Goal: Information Seeking & Learning: Learn about a topic

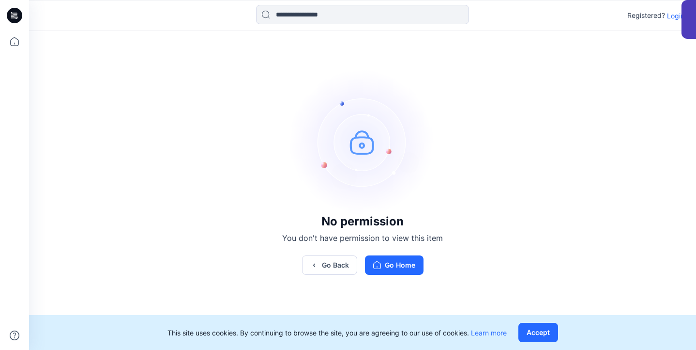
click at [553, 330] on button "Accept" at bounding box center [538, 331] width 40 height 19
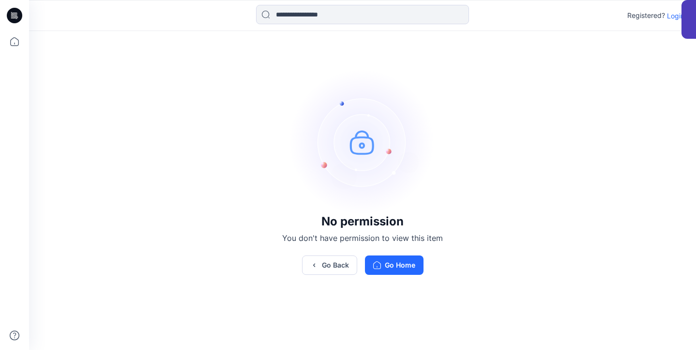
click at [667, 17] on div "Registered? Login" at bounding box center [655, 16] width 57 height 12
click at [671, 17] on p "Login" at bounding box center [675, 16] width 17 height 10
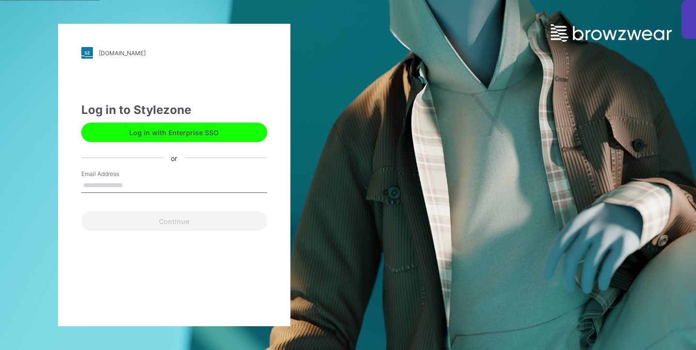
click at [207, 93] on div "up-demo.stylezone.com Loading... Log in to Stylezone Log in with Enterprise SSO…" at bounding box center [174, 175] width 232 height 302
click at [200, 132] on button "Log in with Enterprise SSO" at bounding box center [174, 131] width 186 height 19
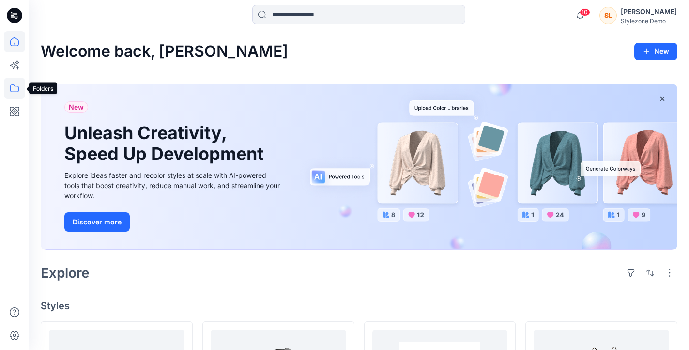
click at [14, 90] on icon at bounding box center [14, 87] width 21 height 21
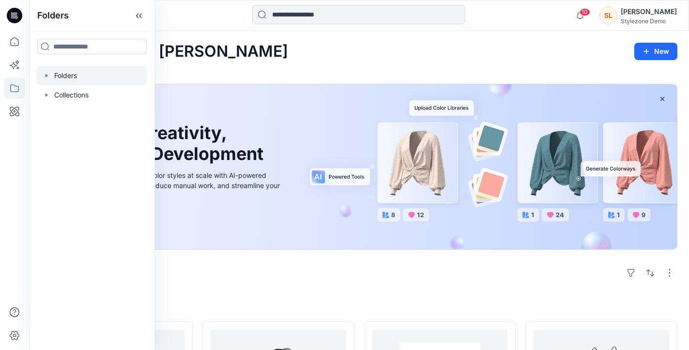
click at [91, 68] on div at bounding box center [92, 75] width 110 height 19
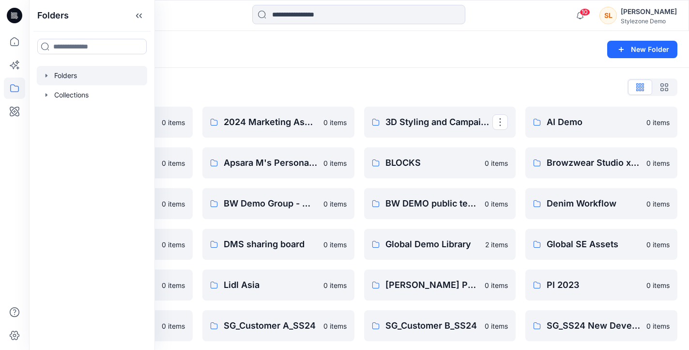
scroll to position [2, 0]
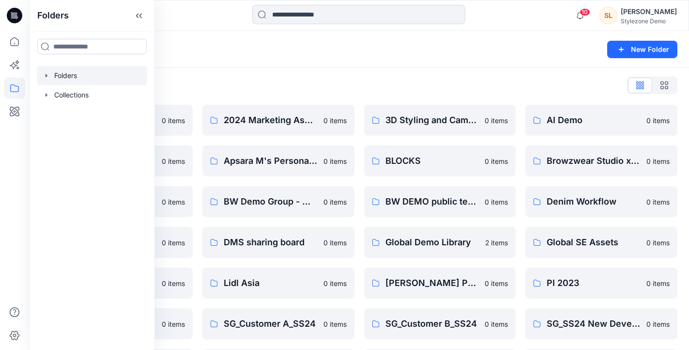
click at [329, 74] on div "Folders List 2024 Europe Looks 0 items Amelia Pretious's Personal Zone 0 items …" at bounding box center [359, 249] width 660 height 366
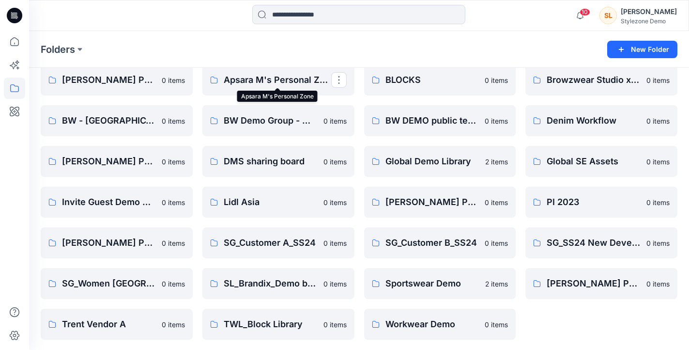
scroll to position [82, 0]
click at [401, 290] on p "Sportswear Demo" at bounding box center [432, 284] width 94 height 14
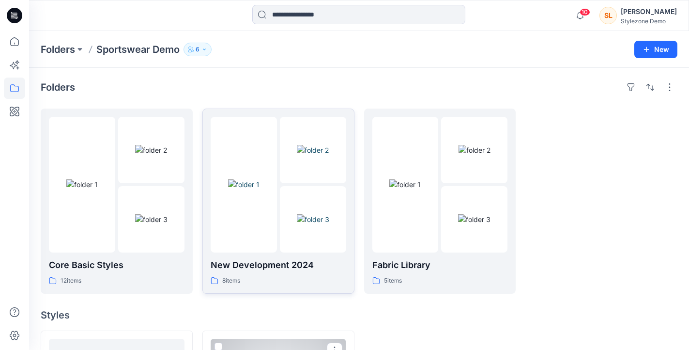
click at [241, 184] on img at bounding box center [243, 184] width 31 height 10
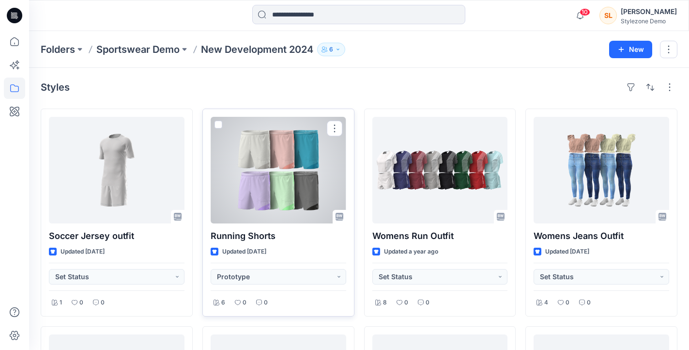
click at [248, 213] on div at bounding box center [279, 170] width 136 height 107
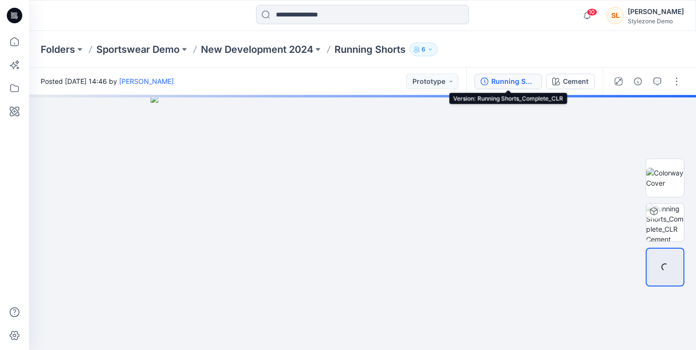
click at [522, 88] on button "Running Shorts_Complete_CLR" at bounding box center [508, 81] width 68 height 15
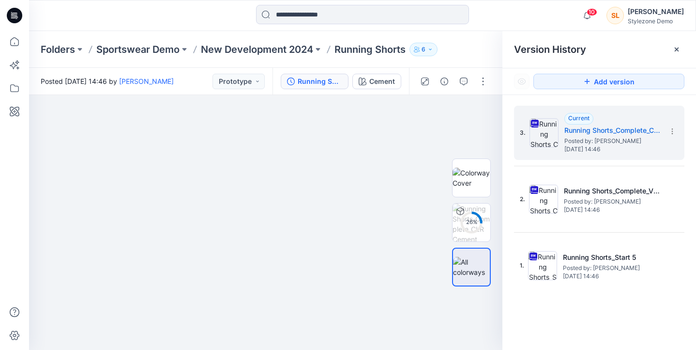
click at [16, 19] on icon at bounding box center [14, 15] width 15 height 15
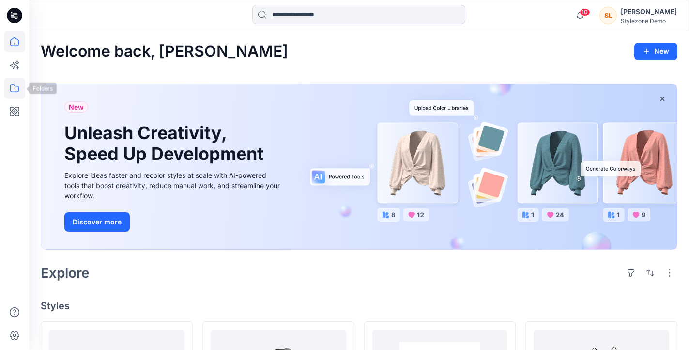
click at [17, 86] on icon at bounding box center [14, 88] width 9 height 8
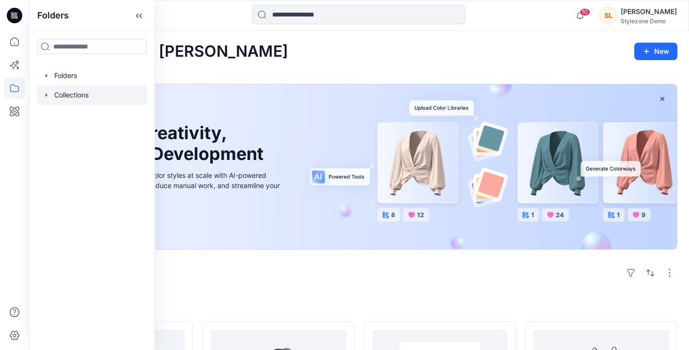
click at [125, 91] on div at bounding box center [92, 94] width 110 height 19
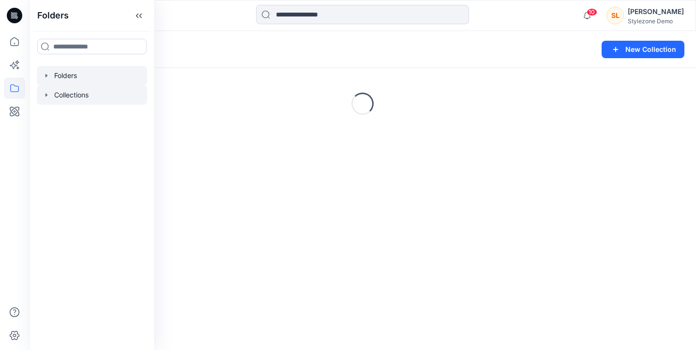
click at [84, 76] on div at bounding box center [92, 75] width 110 height 19
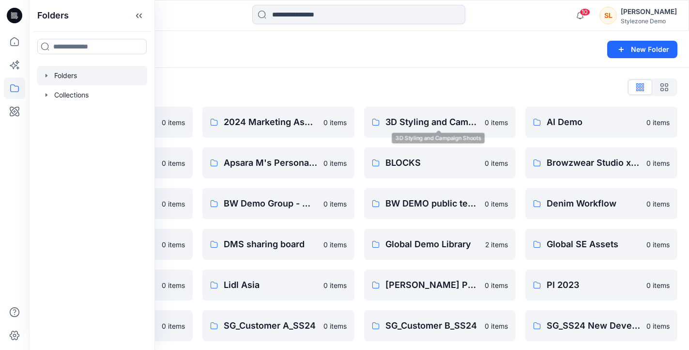
click at [444, 80] on div "Folders List" at bounding box center [359, 86] width 637 height 15
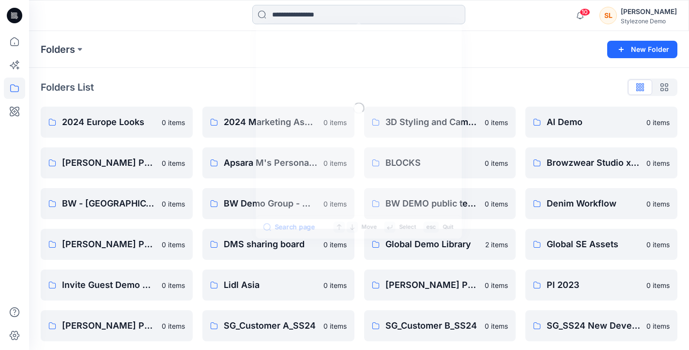
click at [320, 13] on input at bounding box center [358, 14] width 213 height 19
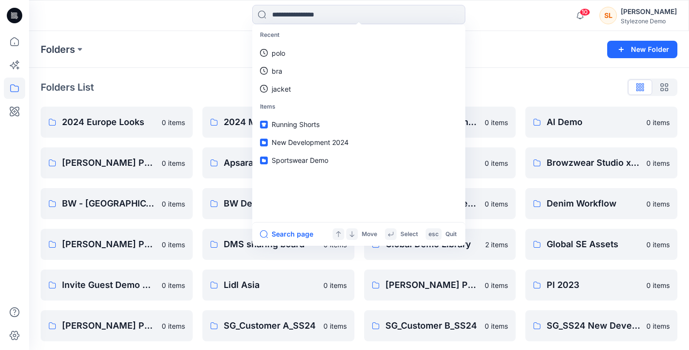
click at [558, 44] on div "Folders" at bounding box center [321, 50] width 561 height 14
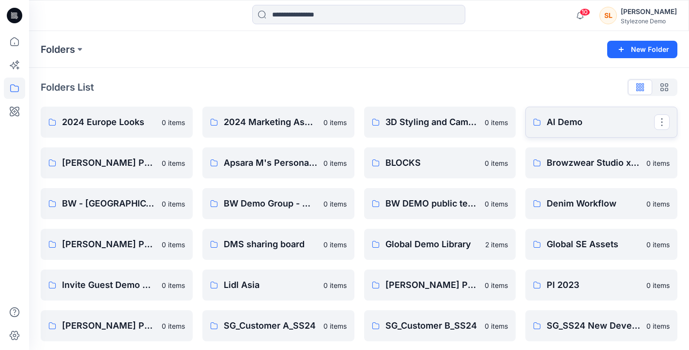
click at [538, 117] on link "AI Demo" at bounding box center [601, 122] width 152 height 31
click at [270, 208] on p "BW Demo Group - moved to demo-prod" at bounding box center [277, 204] width 107 height 14
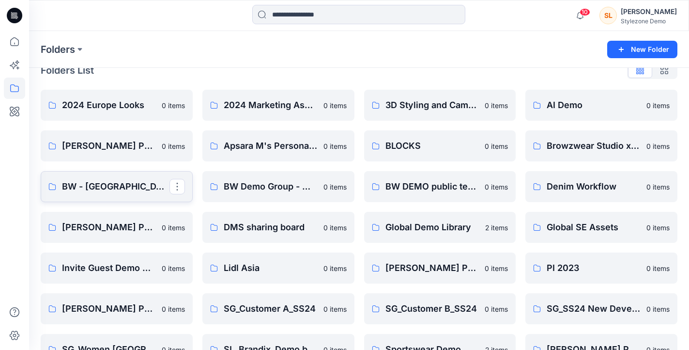
scroll to position [21, 0]
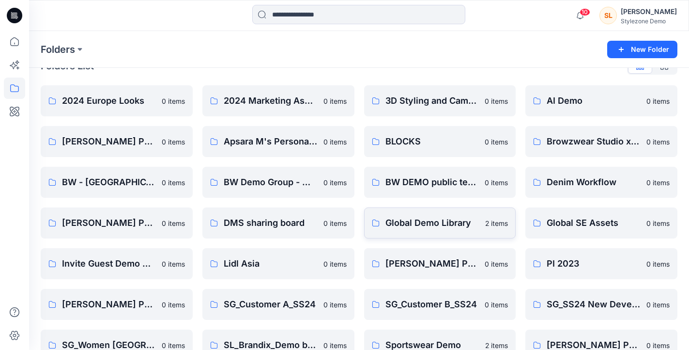
click at [387, 210] on link "Global Demo Library 2 items" at bounding box center [440, 222] width 152 height 31
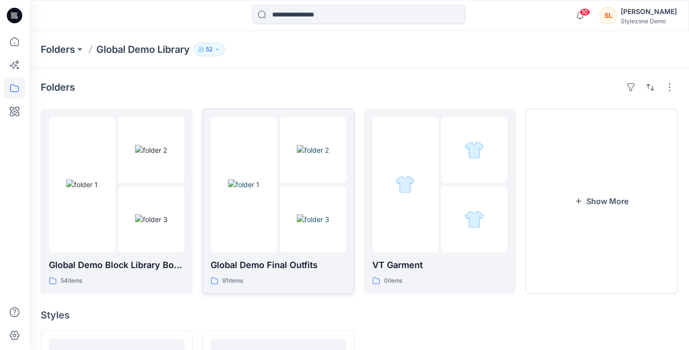
click at [292, 206] on div at bounding box center [313, 219] width 66 height 66
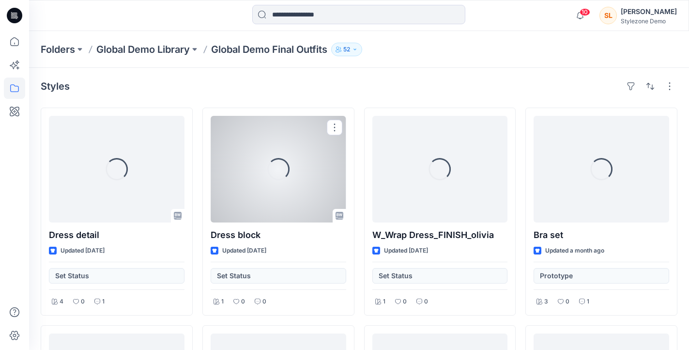
scroll to position [2, 0]
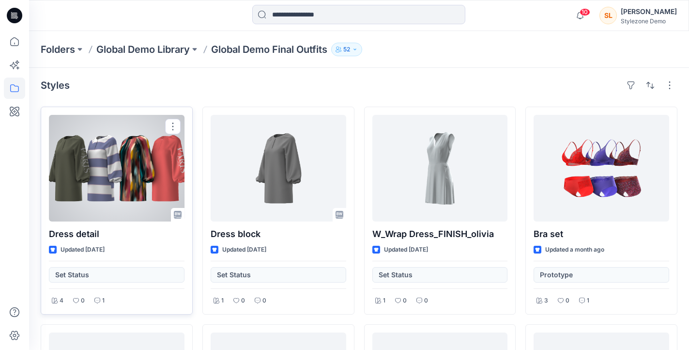
click at [118, 213] on div at bounding box center [117, 168] width 136 height 107
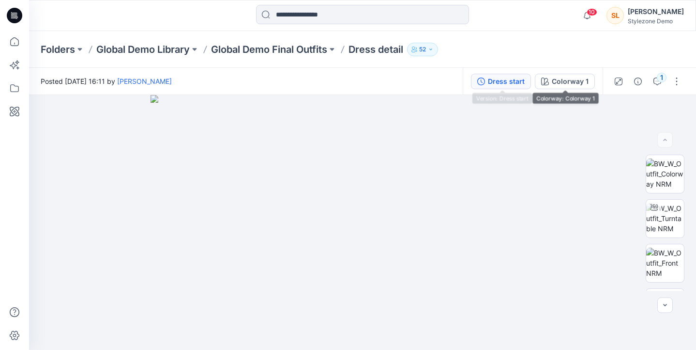
click at [512, 82] on div "Dress start" at bounding box center [506, 81] width 37 height 11
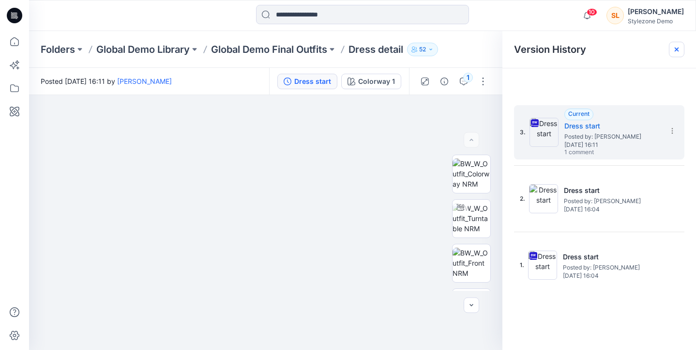
click at [679, 52] on icon at bounding box center [677, 50] width 8 height 8
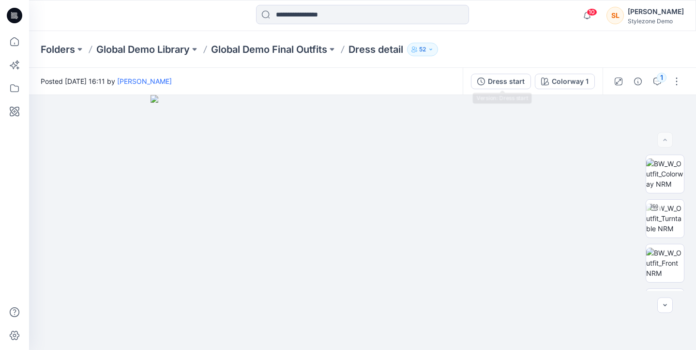
click at [511, 70] on div "Dress start Colorway 1" at bounding box center [533, 81] width 140 height 27
click at [504, 72] on div "Dress start Colorway 1" at bounding box center [533, 81] width 140 height 27
click at [503, 84] on div "Dress start" at bounding box center [506, 81] width 37 height 11
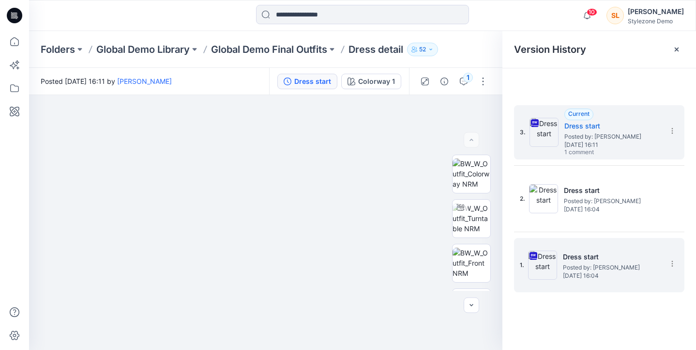
click at [602, 256] on h5 "Dress start" at bounding box center [611, 257] width 97 height 12
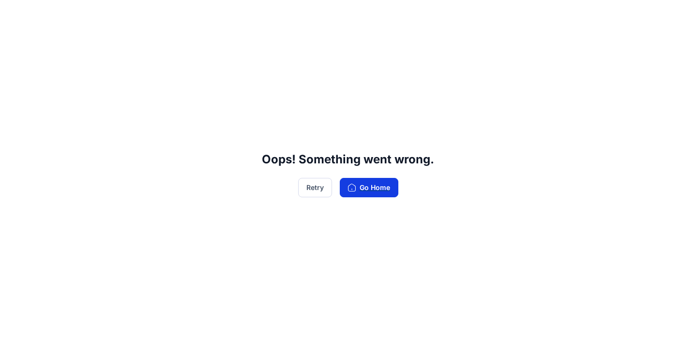
click at [366, 194] on button "Go Home" at bounding box center [369, 187] width 59 height 19
click at [311, 190] on button "Retry" at bounding box center [315, 187] width 34 height 19
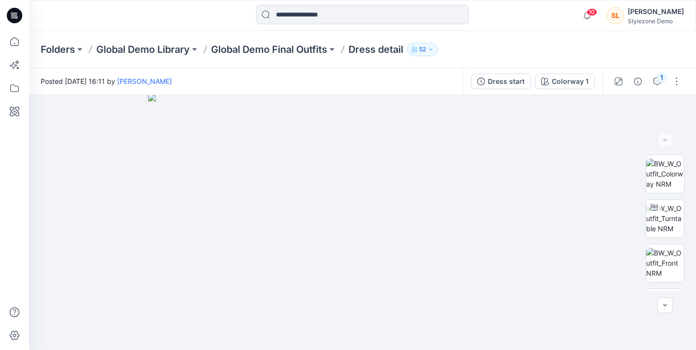
click at [513, 89] on div "Dress start Colorway 1" at bounding box center [533, 81] width 140 height 27
click at [510, 79] on div "Dress start" at bounding box center [506, 81] width 37 height 11
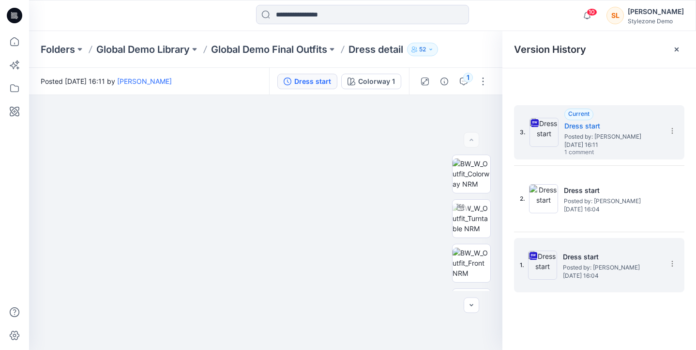
click at [650, 260] on h5 "Dress start" at bounding box center [611, 257] width 97 height 12
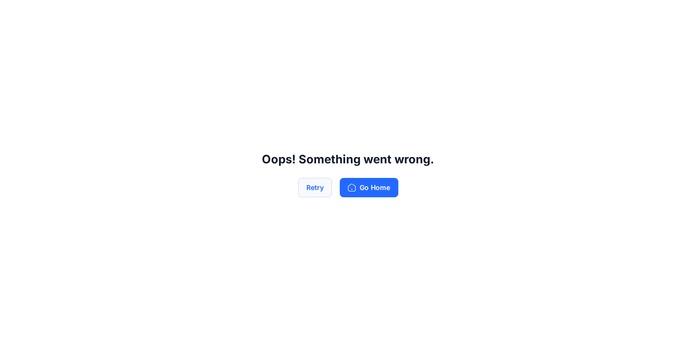
click at [331, 193] on button "Retry" at bounding box center [315, 187] width 34 height 19
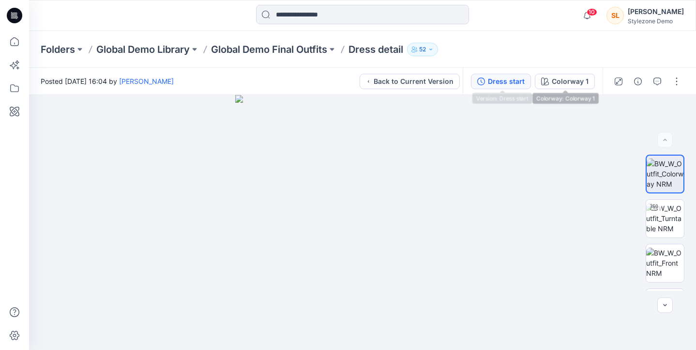
click at [518, 87] on button "Dress start" at bounding box center [501, 81] width 60 height 15
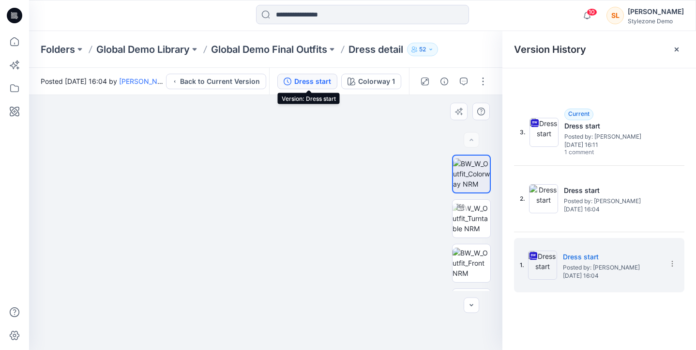
drag, startPoint x: 229, startPoint y: 188, endPoint x: 219, endPoint y: 183, distance: 11.7
click at [229, 188] on img at bounding box center [265, 199] width 347 height 301
click at [219, 183] on img at bounding box center [265, 198] width 347 height 302
drag, startPoint x: 166, startPoint y: 153, endPoint x: 212, endPoint y: 160, distance: 45.9
click at [212, 160] on img at bounding box center [265, 198] width 347 height 302
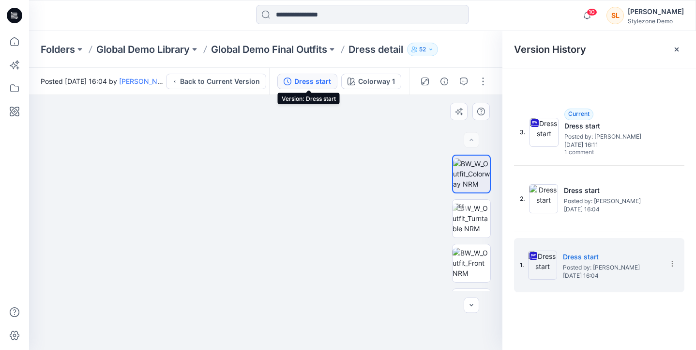
click at [212, 160] on img at bounding box center [265, 202] width 347 height 296
click at [201, 223] on img at bounding box center [265, 202] width 347 height 296
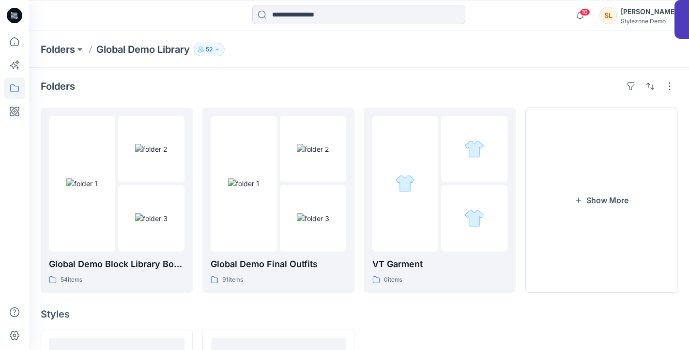
scroll to position [2, 0]
click at [167, 216] on img at bounding box center [151, 217] width 32 height 10
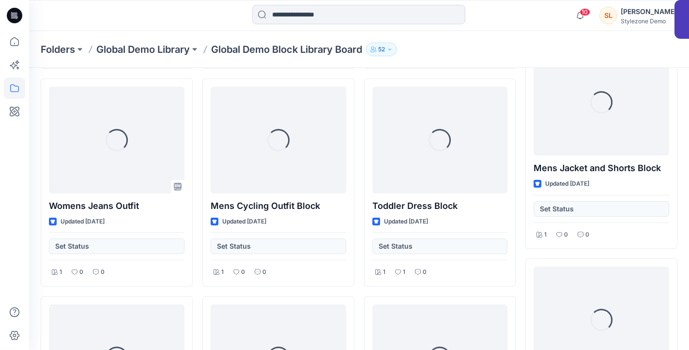
scroll to position [2026, 0]
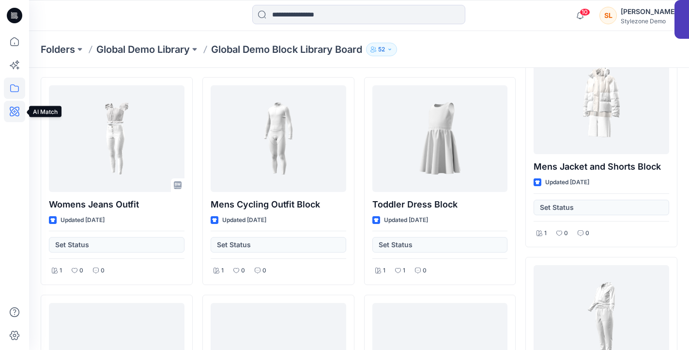
click at [21, 116] on icon at bounding box center [14, 111] width 21 height 21
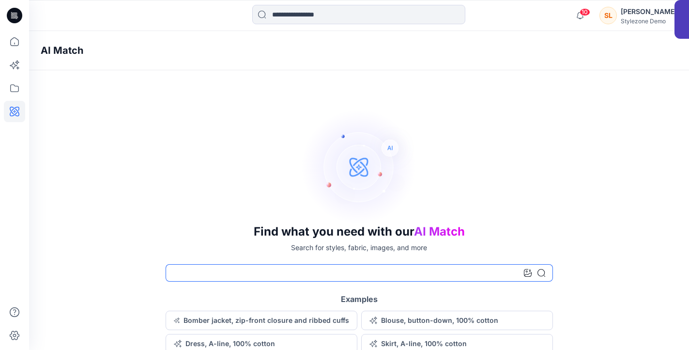
click at [313, 267] on input at bounding box center [359, 272] width 387 height 17
type input "**********"
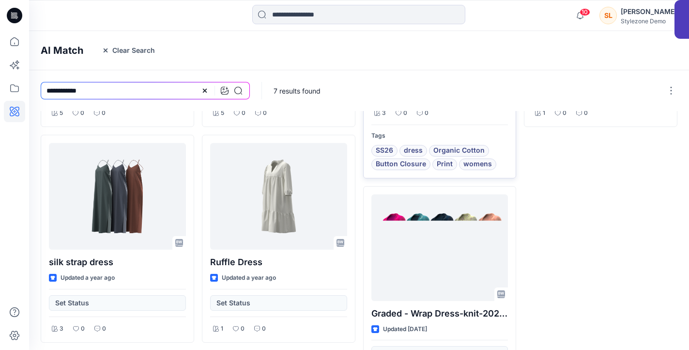
scroll to position [274, 0]
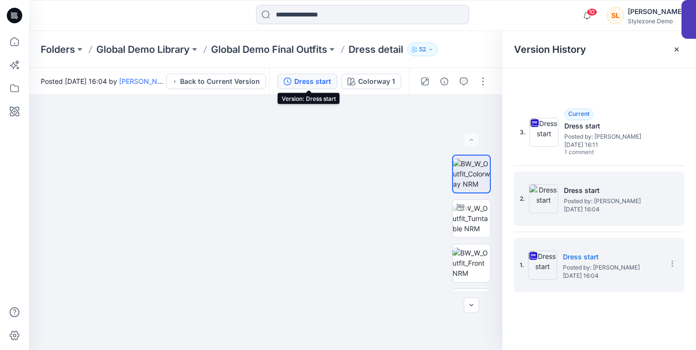
click at [555, 195] on img at bounding box center [543, 198] width 29 height 29
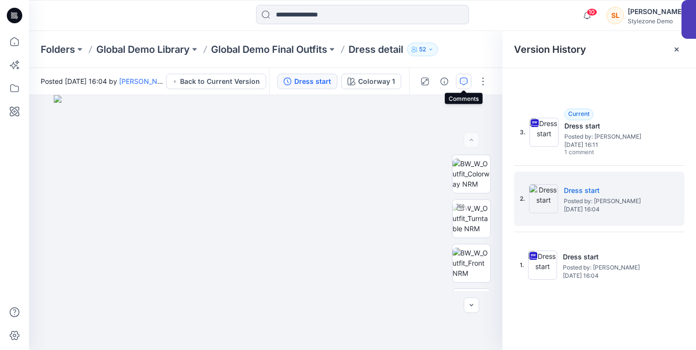
click at [465, 79] on icon "button" at bounding box center [464, 81] width 8 height 8
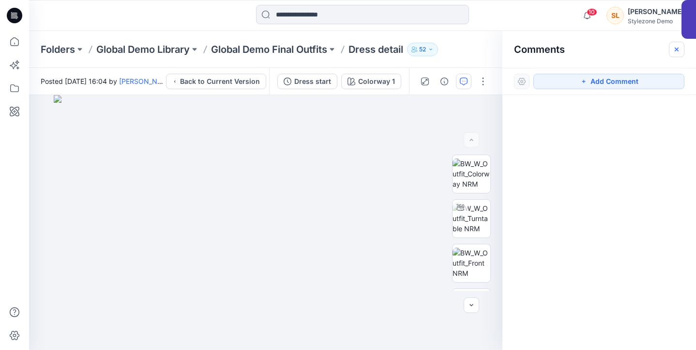
click at [672, 53] on button "button" at bounding box center [676, 49] width 15 height 15
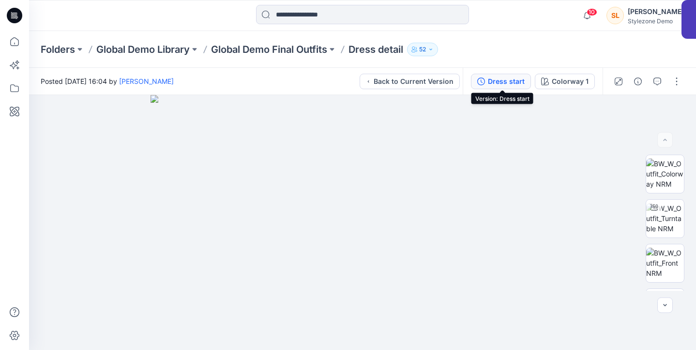
click at [502, 84] on div "Dress start" at bounding box center [506, 81] width 37 height 11
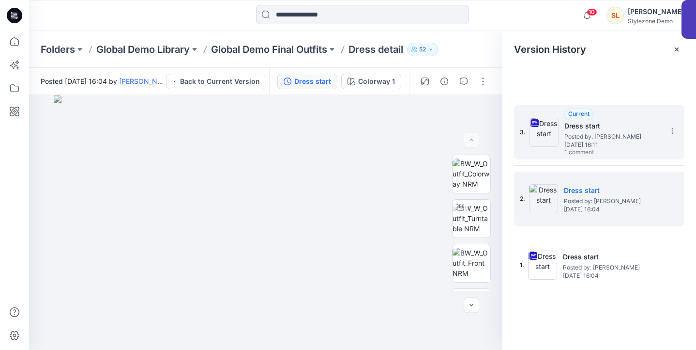
click at [600, 129] on h5 "Dress start" at bounding box center [612, 126] width 97 height 12
click at [573, 178] on div "2. Dress start Posted by: Gregory Dodd Tuesday, September 02, 2025 16:04" at bounding box center [592, 198] width 145 height 46
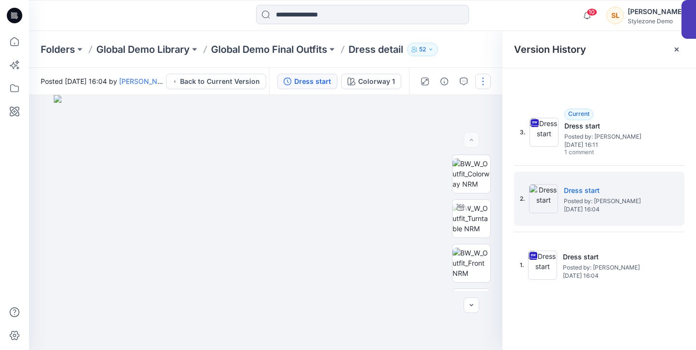
click at [485, 80] on button "button" at bounding box center [482, 81] width 15 height 15
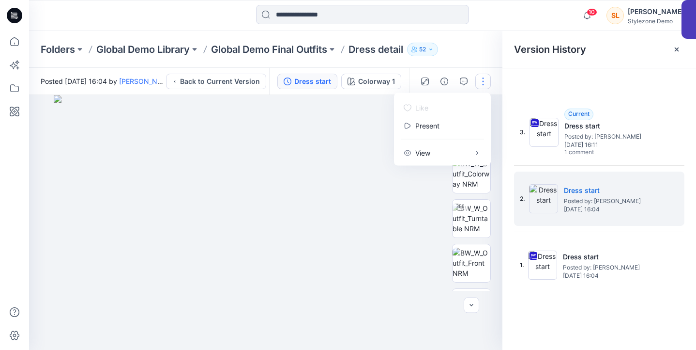
click at [523, 74] on div at bounding box center [599, 81] width 194 height 26
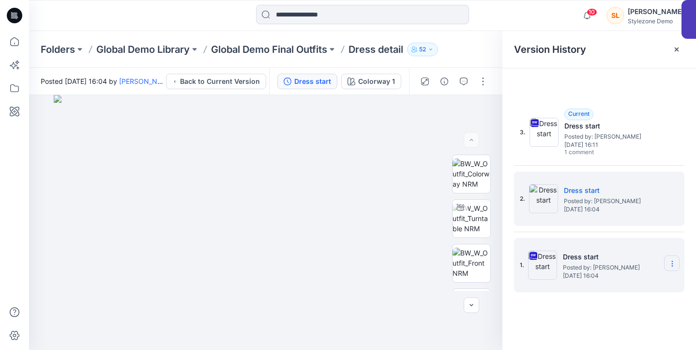
click at [673, 267] on icon at bounding box center [673, 263] width 8 height 8
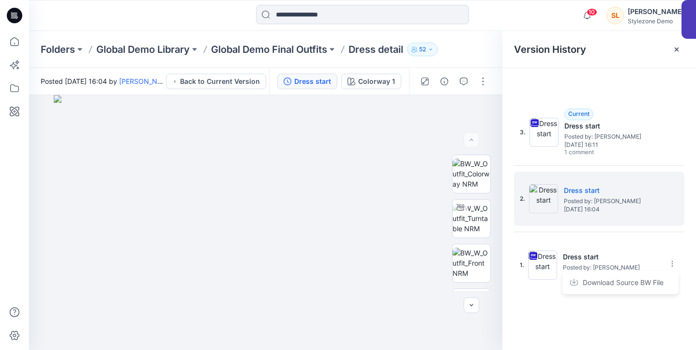
click at [628, 315] on div "3. Current Dress start Posted by: Gregory Dodd Tuesday, September 02, 2025 16:1…" at bounding box center [599, 228] width 194 height 269
click at [460, 80] on icon "button" at bounding box center [464, 81] width 8 height 8
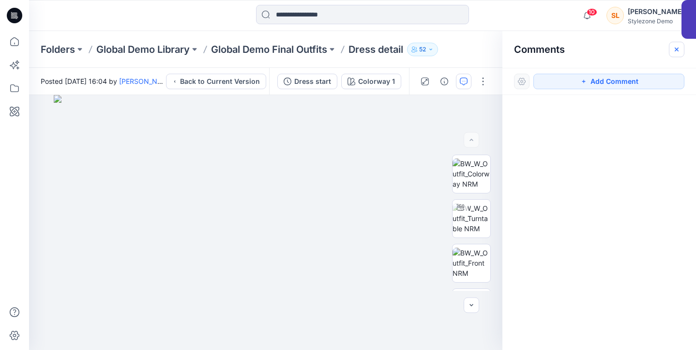
click at [678, 50] on icon "button" at bounding box center [677, 50] width 8 height 8
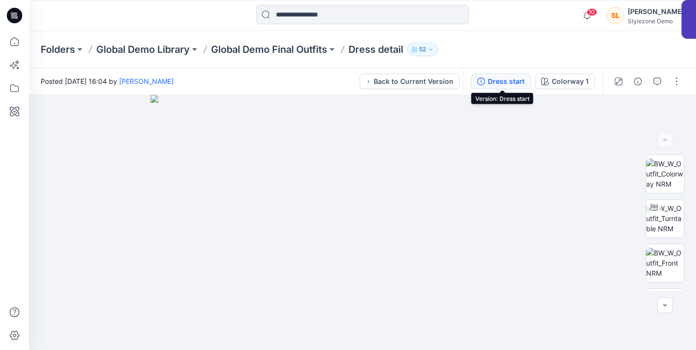
click at [491, 79] on div "Dress start" at bounding box center [506, 81] width 37 height 11
